Goal: Transaction & Acquisition: Purchase product/service

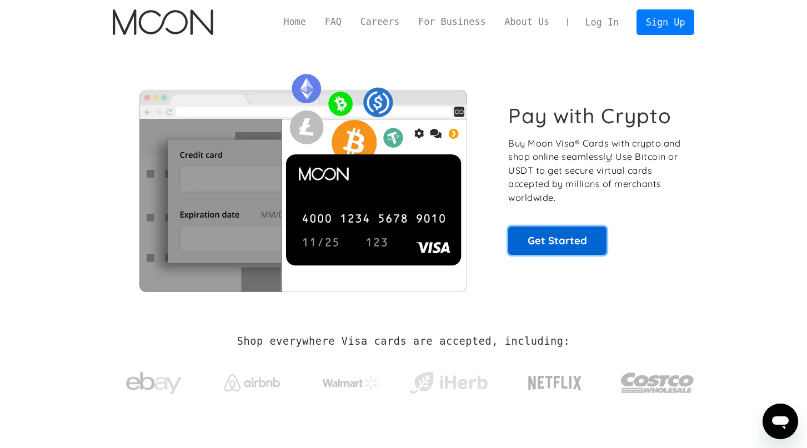
click at [564, 242] on link "Get Started" at bounding box center [557, 241] width 98 height 28
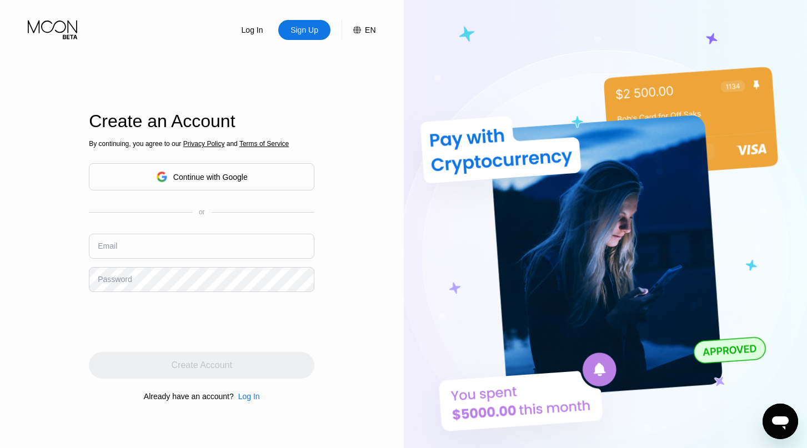
click at [302, 172] on div "Continue with Google" at bounding box center [201, 176] width 225 height 27
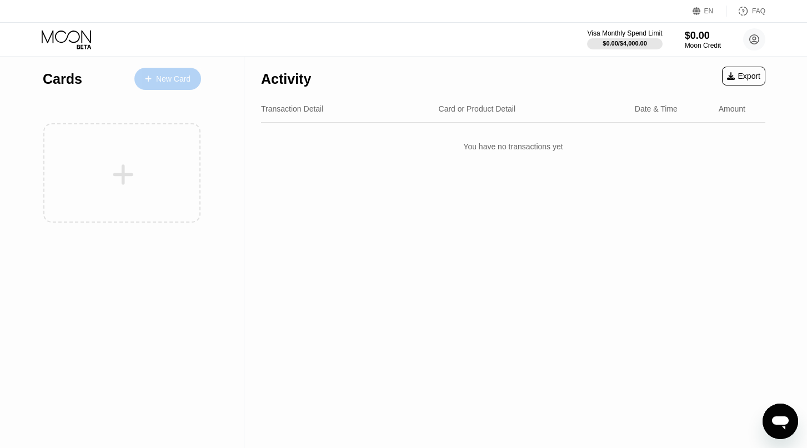
click at [166, 80] on div "New Card" at bounding box center [173, 78] width 34 height 9
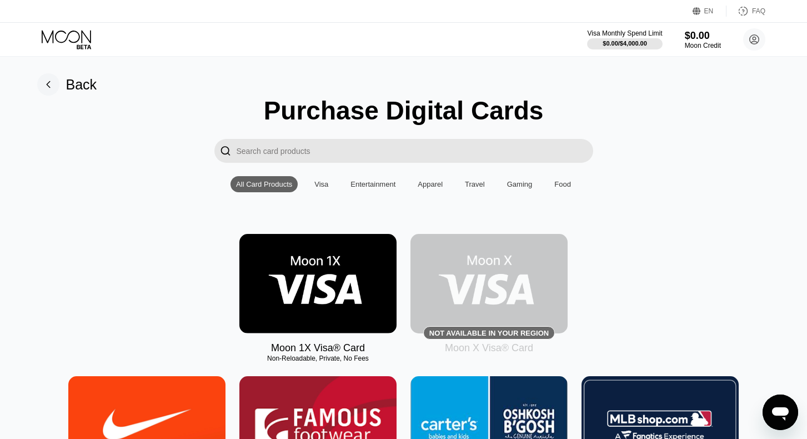
click at [326, 187] on div "Visa" at bounding box center [321, 184] width 14 height 8
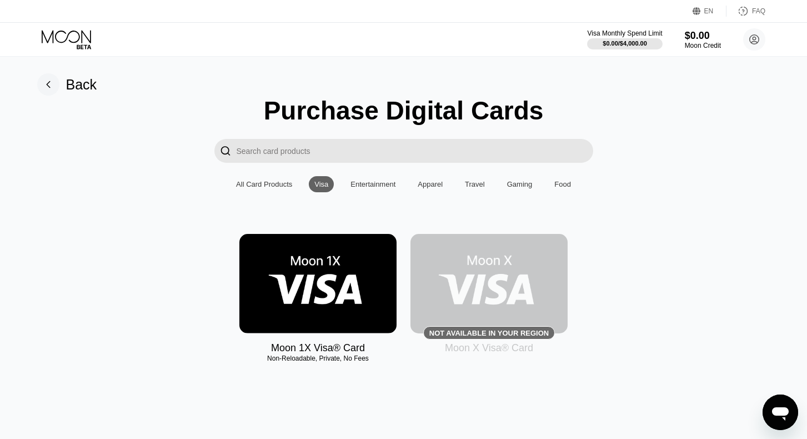
click at [331, 275] on img at bounding box center [317, 283] width 157 height 99
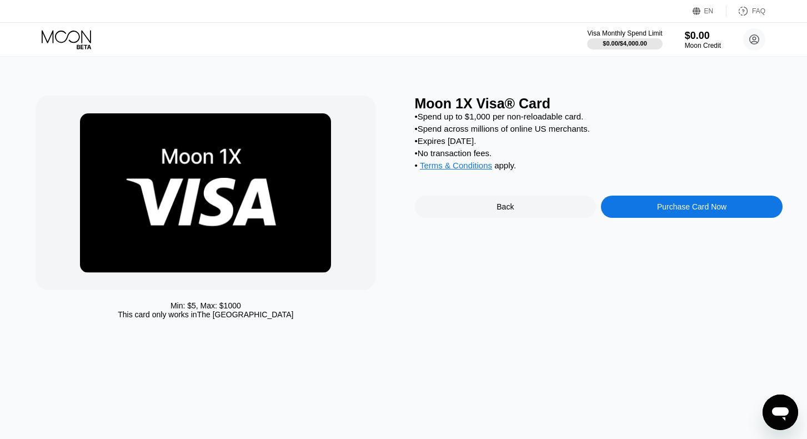
click at [659, 211] on div "Purchase Card Now" at bounding box center [691, 206] width 69 height 9
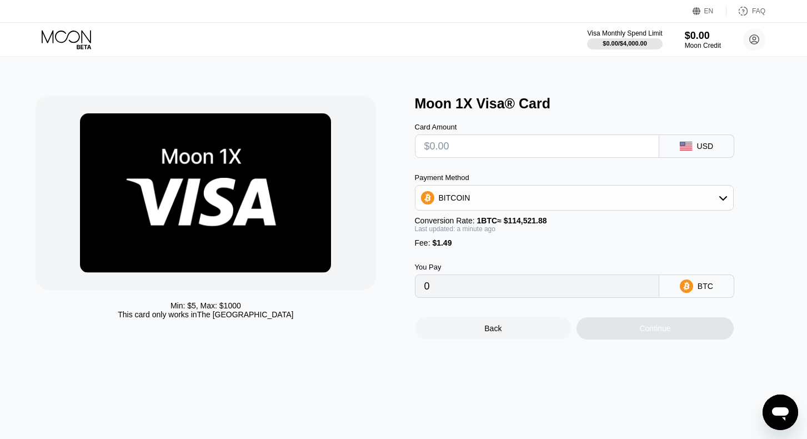
click at [680, 196] on div "BITCOIN" at bounding box center [574, 198] width 318 height 22
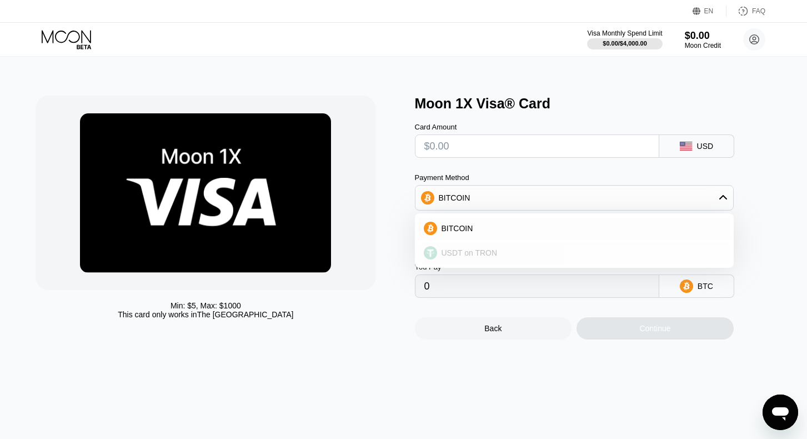
click at [503, 257] on div "USDT on TRON" at bounding box center [581, 252] width 288 height 9
type input "0.00"
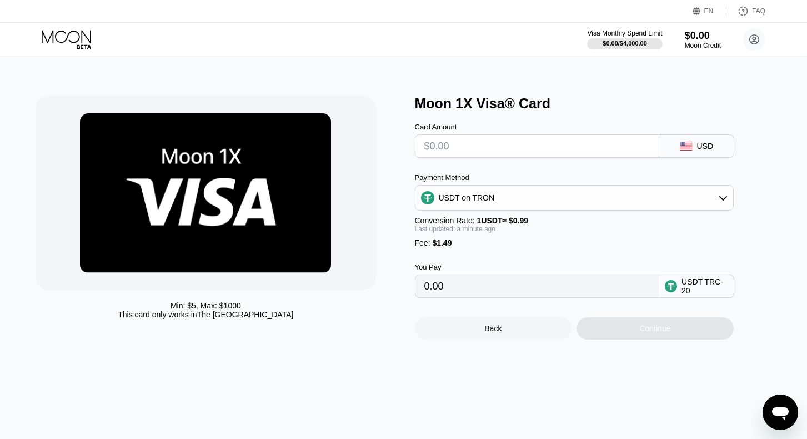
click at [471, 290] on input "0.00" at bounding box center [536, 286] width 225 height 22
click at [474, 150] on input "text" at bounding box center [536, 146] width 225 height 22
type input "$3"
type input "4.54"
type input "$32"
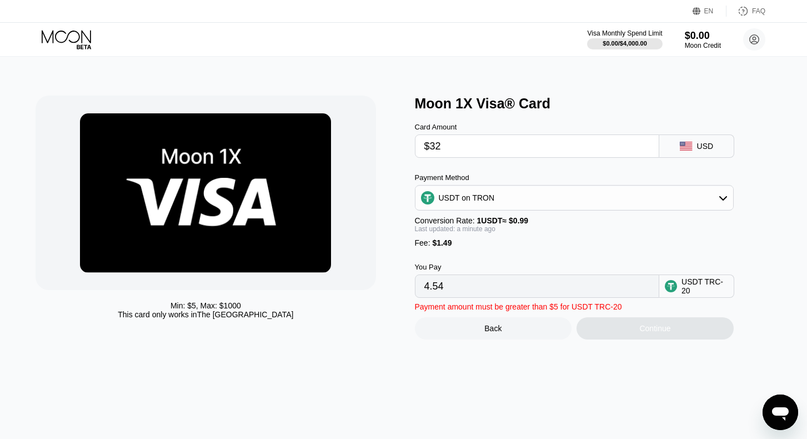
type input "33.83"
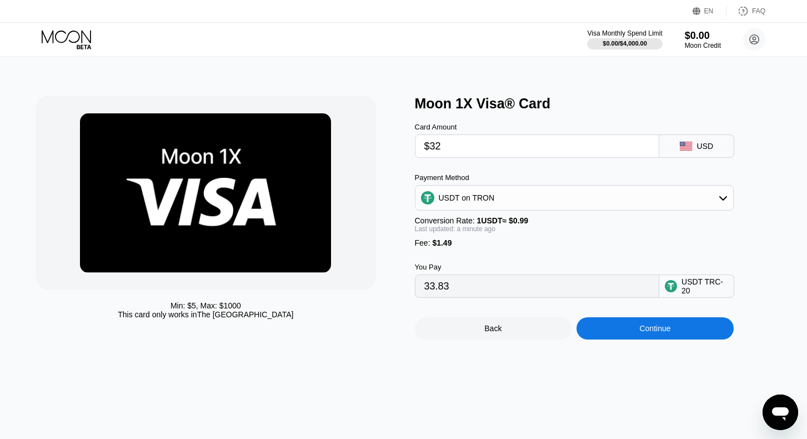
type input "$32"
click at [760, 177] on div "Card Amount $32 USD Payment Method USDT on TRON Conversion Rate: 1 USDT ≈ $0.99…" at bounding box center [592, 205] width 355 height 186
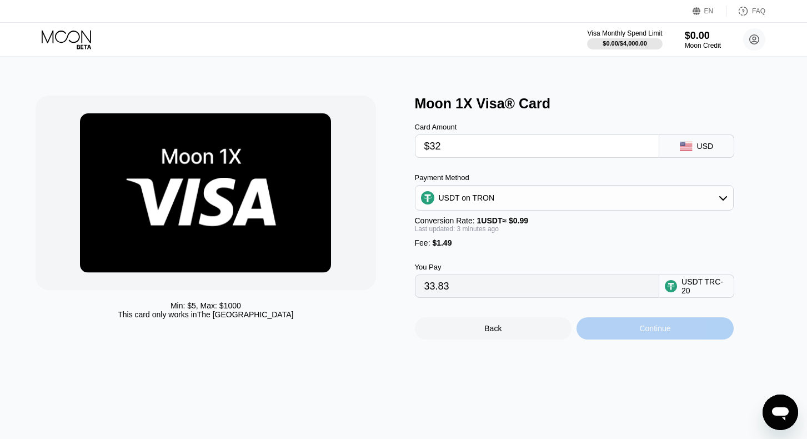
click at [671, 339] on div "Continue" at bounding box center [654, 328] width 157 height 22
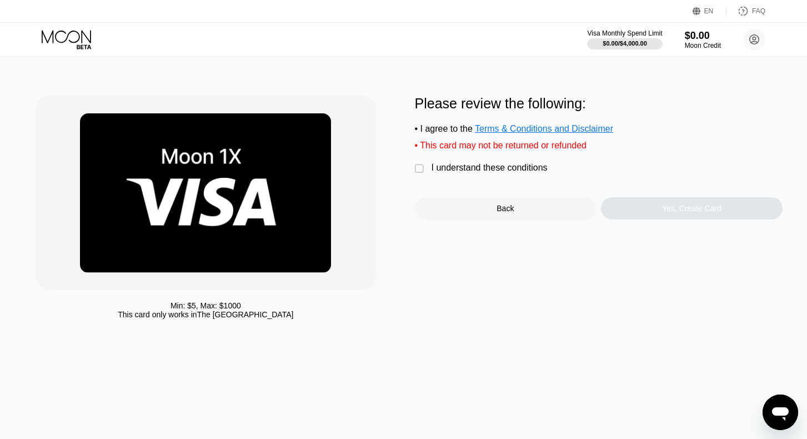
click at [453, 173] on div "I understand these conditions" at bounding box center [489, 168] width 116 height 10
click at [646, 219] on div "Yes, Create Card" at bounding box center [692, 208] width 182 height 22
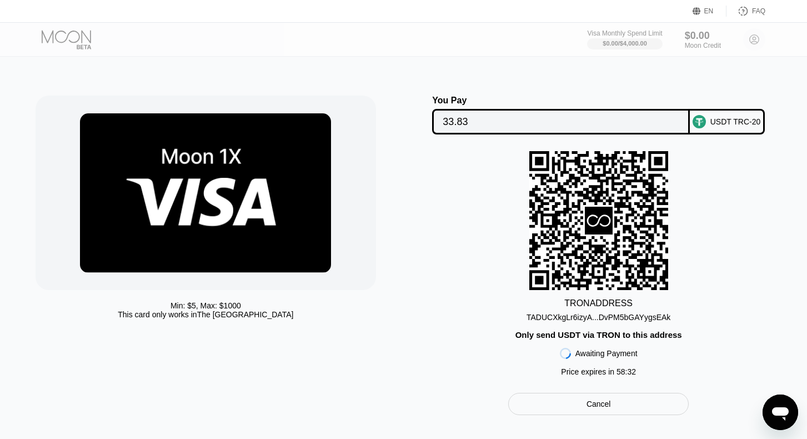
click at [620, 412] on div "Cancel" at bounding box center [598, 404] width 180 height 22
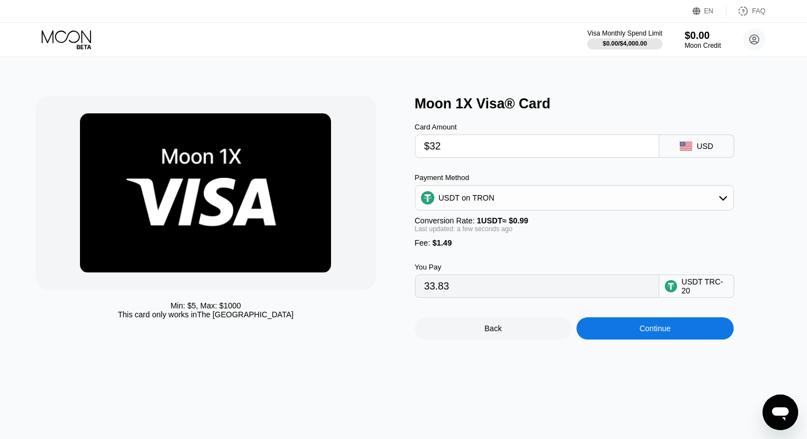
click at [694, 205] on div "USDT on TRON" at bounding box center [574, 198] width 318 height 22
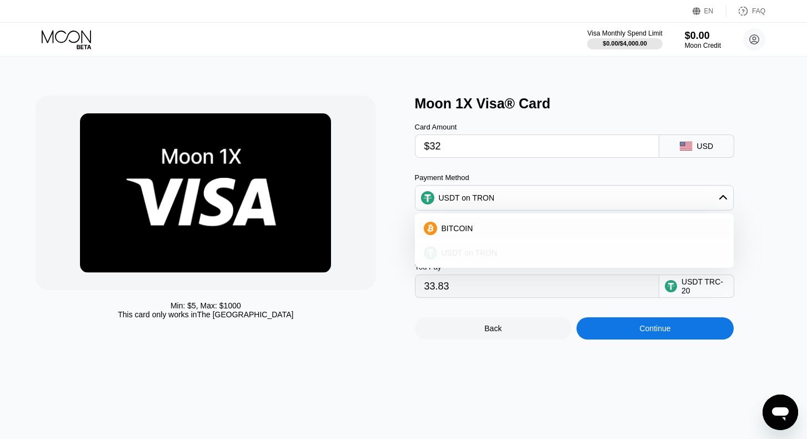
click at [534, 256] on div "USDT on TRON" at bounding box center [581, 252] width 288 height 9
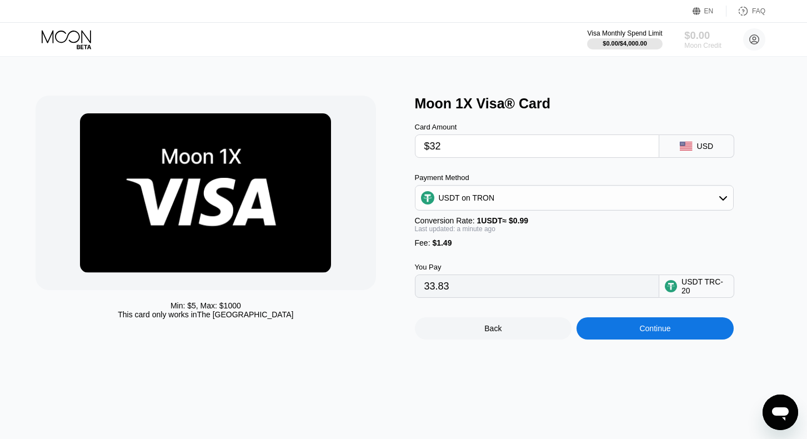
click at [696, 36] on div "$0.00" at bounding box center [702, 35] width 37 height 12
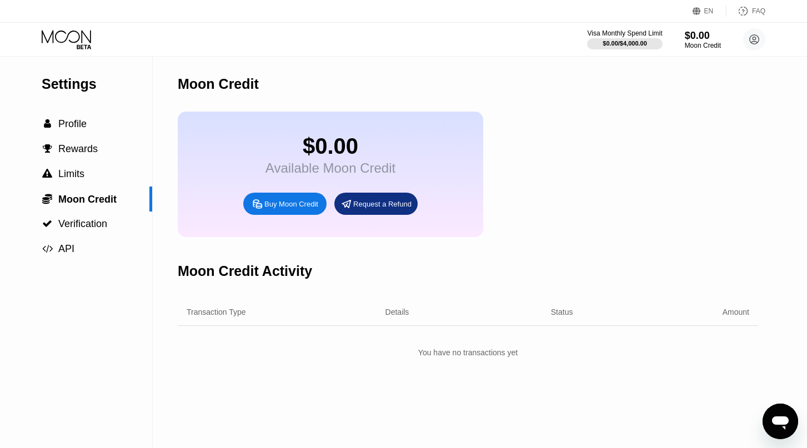
click at [281, 209] on div "Buy Moon Credit" at bounding box center [291, 203] width 54 height 9
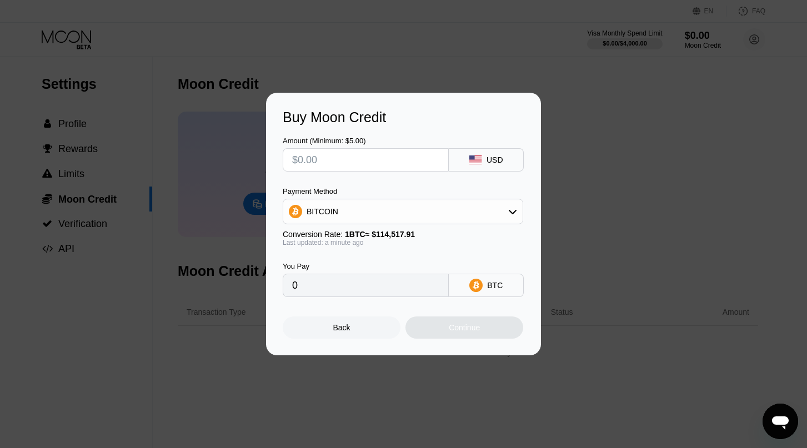
click at [510, 211] on icon at bounding box center [512, 211] width 9 height 9
click at [636, 167] on div "Buy Moon Credit Amount (Minimum: $5.00) USD Payment Method BITCOIN BITCOIN USDT…" at bounding box center [403, 224] width 807 height 263
click at [333, 323] on div "Back" at bounding box center [342, 328] width 118 height 22
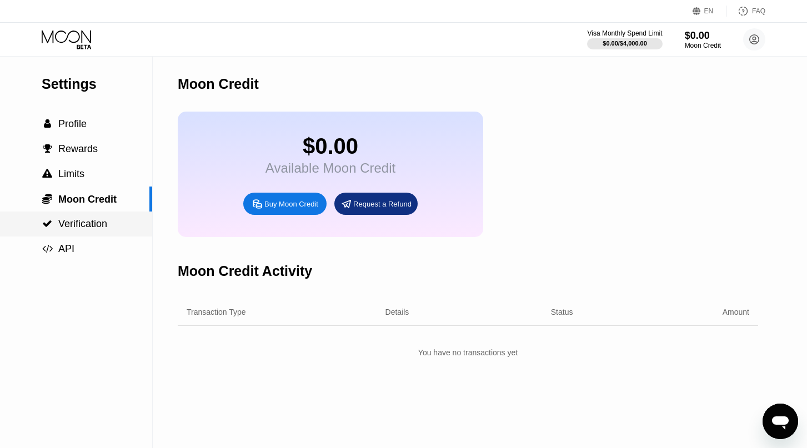
click at [80, 228] on span "Verification" at bounding box center [82, 223] width 49 height 11
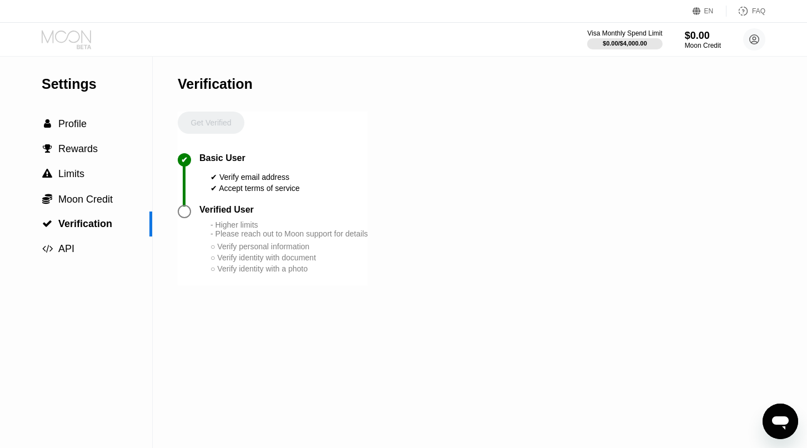
click at [78, 35] on icon at bounding box center [68, 39] width 52 height 19
